Goal: Check status: Check status

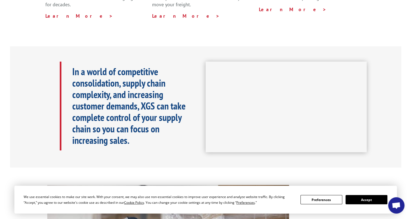
scroll to position [381, 0]
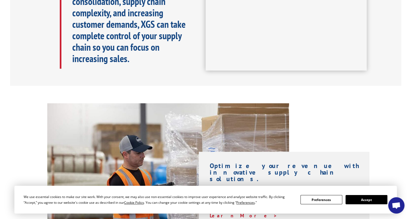
click at [364, 198] on button "Accept" at bounding box center [367, 199] width 42 height 9
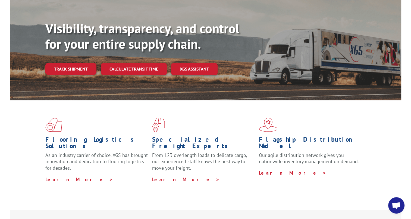
scroll to position [0, 0]
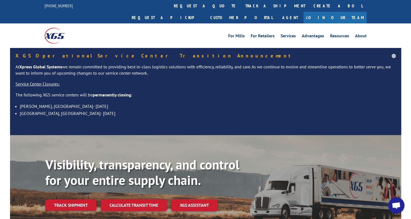
click at [88, 199] on div "Visibility, transparency, and control for your entire supply chain. Track shipm…" at bounding box center [223, 195] width 356 height 76
click at [88, 199] on link "Track shipment" at bounding box center [70, 204] width 51 height 11
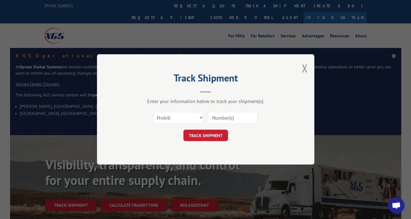
click at [233, 121] on input at bounding box center [233, 117] width 50 height 11
paste input "YEKNP6Y8AXDZEEY"
type input "YEKNP6Y8AXDZEEY"
click at [208, 133] on button "TRACK SHIPMENT" at bounding box center [205, 135] width 45 height 11
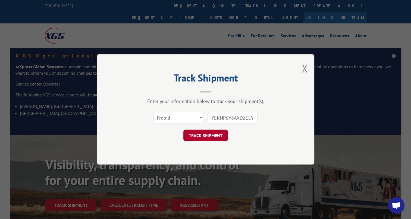
scroll to position [0, 0]
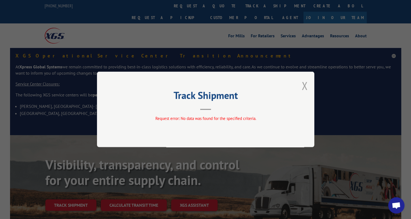
click at [304, 85] on button "Close modal" at bounding box center [305, 85] width 6 height 14
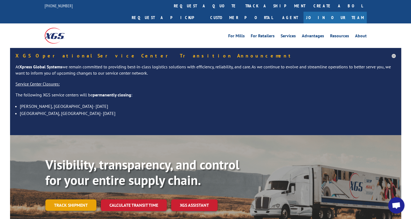
click at [67, 199] on link "Track shipment" at bounding box center [70, 204] width 51 height 11
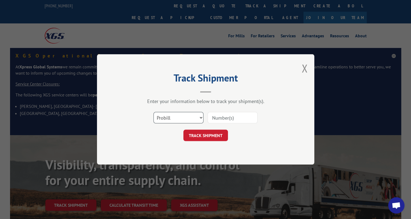
click at [194, 118] on select "Select category... Probill BOL PO" at bounding box center [179, 117] width 50 height 11
select select "bol"
click at [154, 112] on select "Select category... Probill BOL PO" at bounding box center [179, 117] width 50 height 11
click at [221, 125] on div "Select category... Probill BOL PO" at bounding box center [205, 118] width 163 height 18
click at [228, 119] on input at bounding box center [233, 117] width 50 height 11
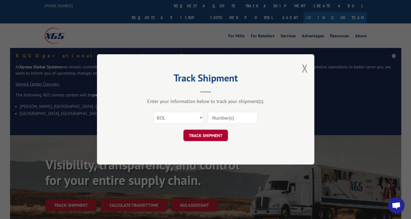
paste input "YEKNP6Y8AXDZEEY"
type input "YEKNP6Y8AXDZEEY"
click at [209, 132] on button "TRACK SHIPMENT" at bounding box center [205, 135] width 45 height 11
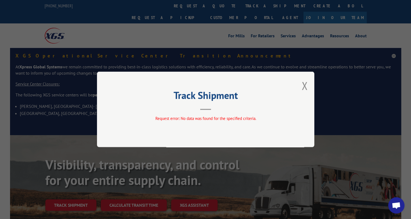
click at [310, 83] on div "Track Shipment Request error: No data was found for the specified criteria." at bounding box center [205, 108] width 217 height 75
click at [308, 84] on div "Track Shipment Request error: No data was found for the specified criteria." at bounding box center [205, 108] width 217 height 75
click at [306, 86] on button "Close modal" at bounding box center [305, 85] width 6 height 14
